Goal: Find specific page/section: Find specific page/section

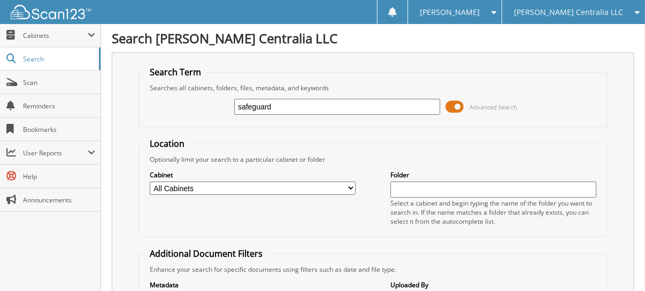
type input "safeguard"
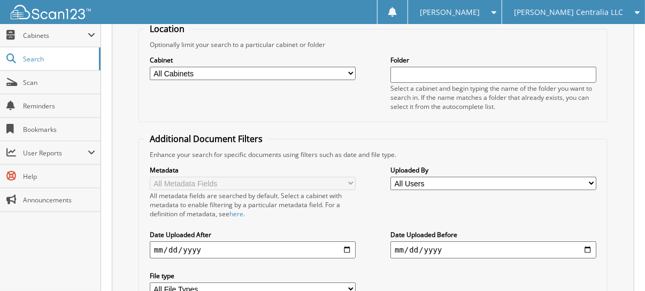
scroll to position [53, 0]
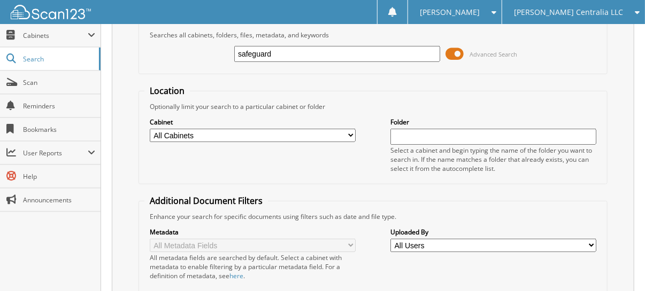
click at [254, 53] on input "safeguard" at bounding box center [337, 54] width 206 height 16
type input "safe-guard"
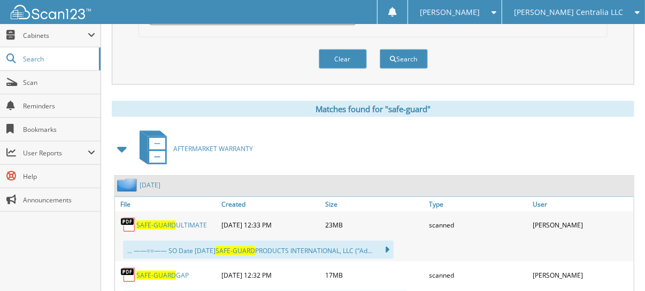
scroll to position [428, 0]
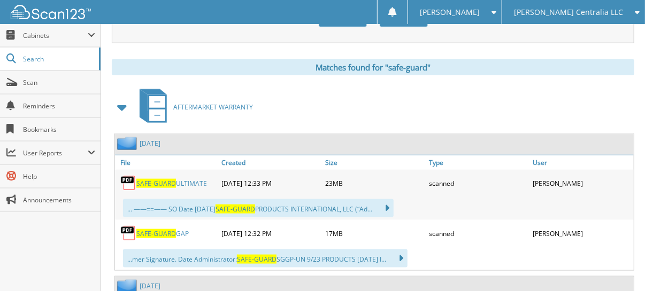
click at [165, 179] on span "SAFE-GUARD" at bounding box center [156, 183] width 40 height 9
click at [47, 80] on span "Scan" at bounding box center [59, 82] width 72 height 9
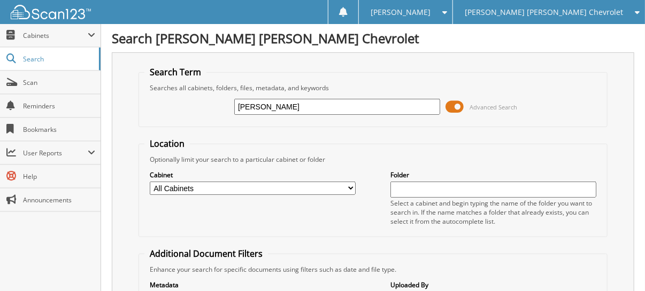
type input "[PERSON_NAME]"
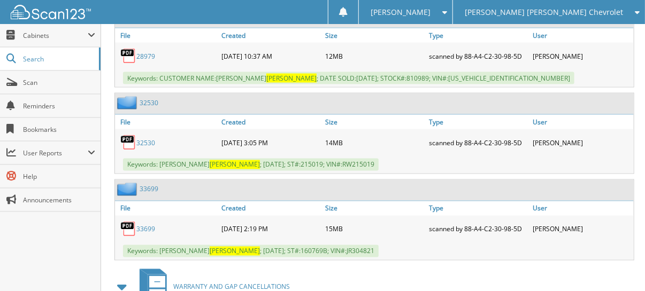
scroll to position [695, 0]
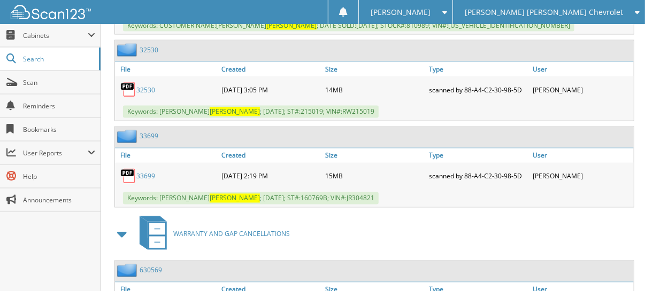
click at [151, 172] on link "33699" at bounding box center [145, 176] width 19 height 9
